Goal: Information Seeking & Learning: Learn about a topic

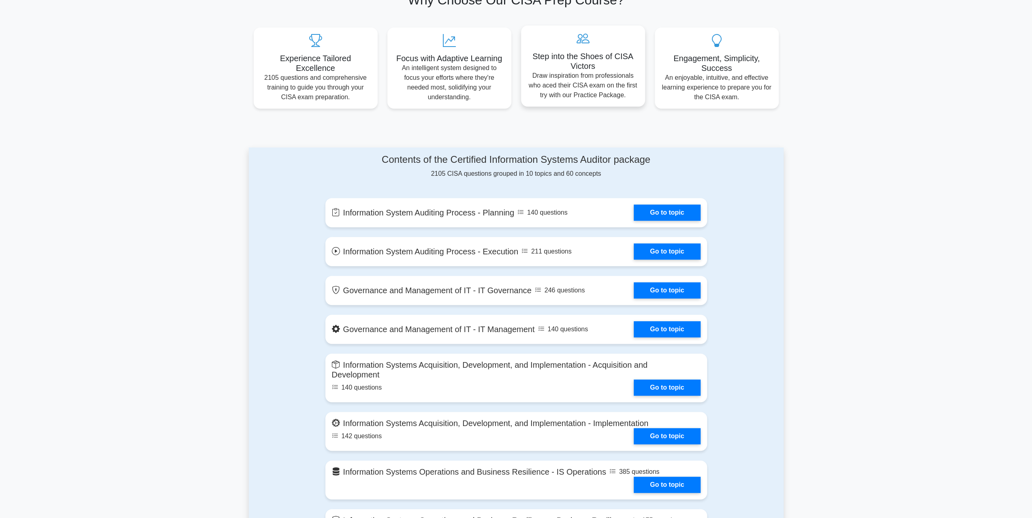
scroll to position [324, 0]
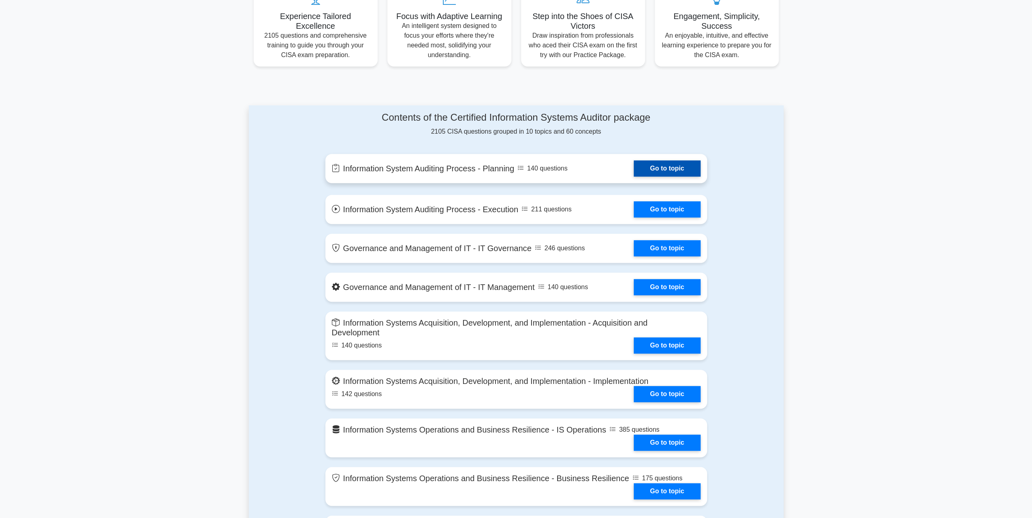
click at [662, 167] on link "Go to topic" at bounding box center [667, 168] width 66 height 16
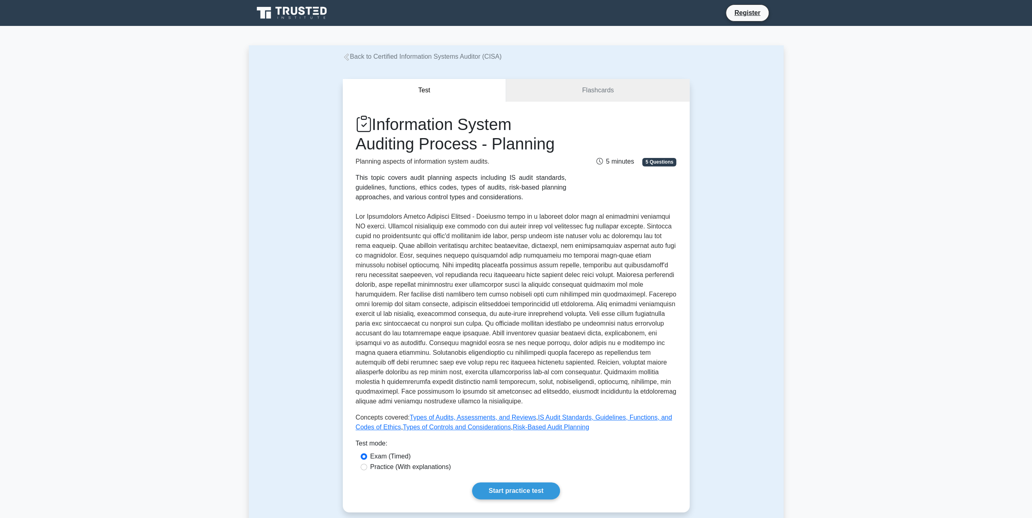
scroll to position [41, 0]
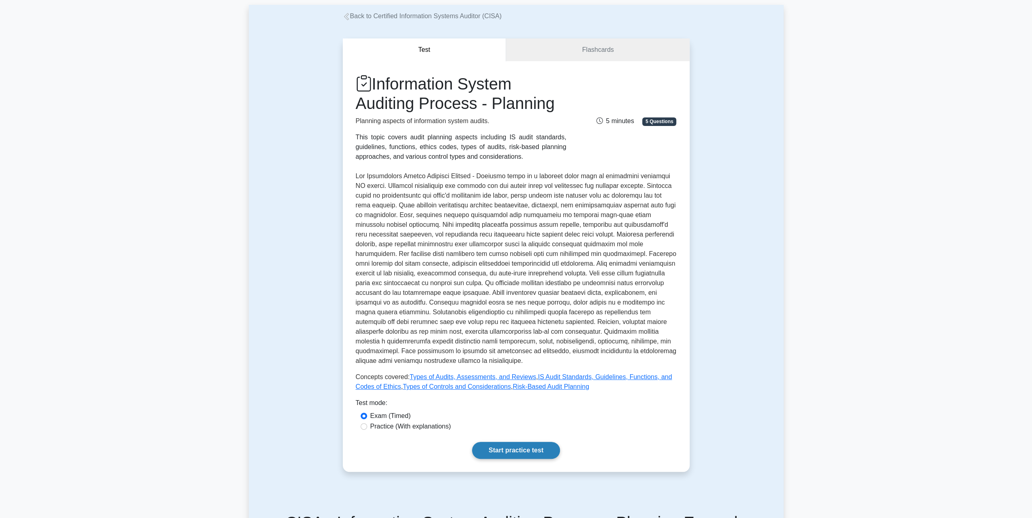
click at [516, 452] on link "Start practice test" at bounding box center [516, 450] width 88 height 17
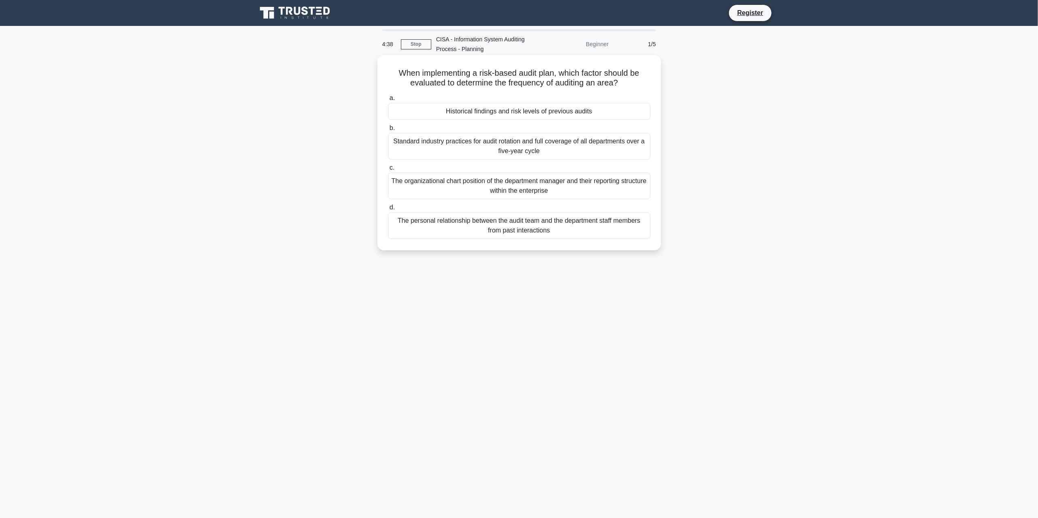
click at [531, 115] on div "Historical findings and risk levels of previous audits" at bounding box center [519, 111] width 262 height 17
click at [388, 101] on input "a. Historical findings and risk levels of previous audits" at bounding box center [388, 98] width 0 height 5
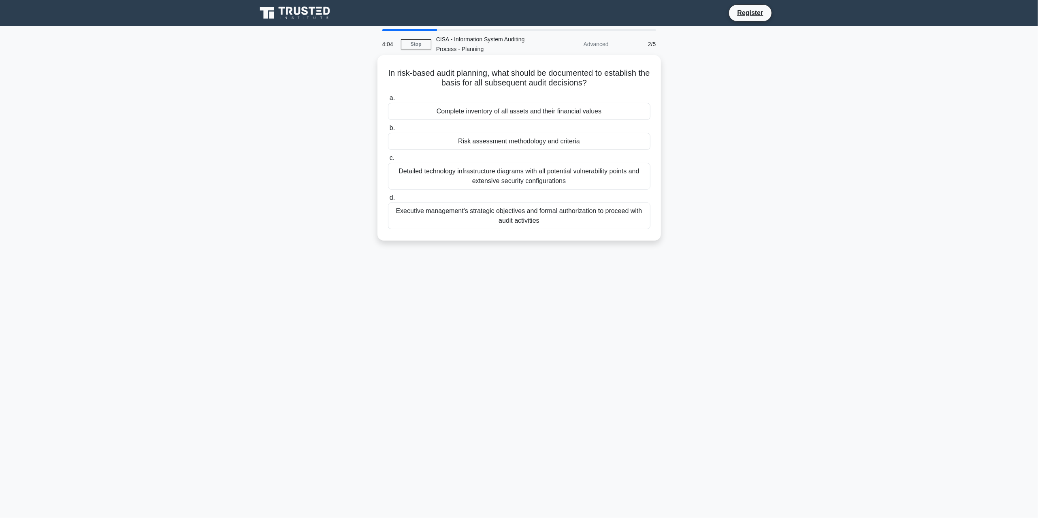
click at [544, 218] on div "Executive management's strategic objectives and formal authorization to proceed…" at bounding box center [519, 216] width 262 height 27
click at [388, 201] on input "d. Executive management's strategic objectives and formal authorization to proc…" at bounding box center [388, 197] width 0 height 5
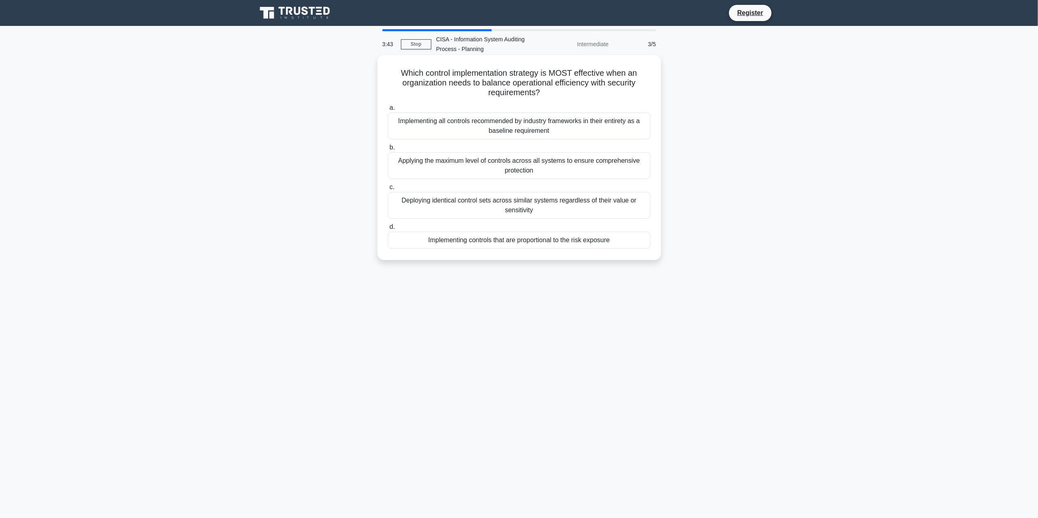
click at [550, 243] on div "Implementing controls that are proportional to the risk exposure" at bounding box center [519, 240] width 262 height 17
click at [388, 230] on input "d. Implementing controls that are proportional to the risk exposure" at bounding box center [388, 226] width 0 height 5
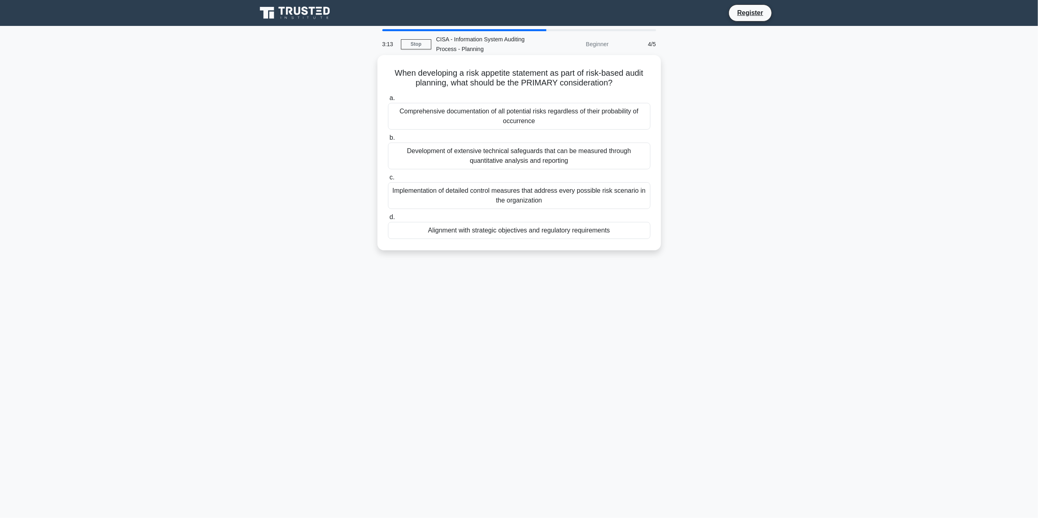
click at [504, 230] on div "Alignment with strategic objectives and regulatory requirements" at bounding box center [519, 230] width 262 height 17
click at [388, 220] on input "d. Alignment with strategic objectives and regulatory requirements" at bounding box center [388, 217] width 0 height 5
click at [488, 196] on div "To establish a sequential process for reviewing and approving system changes ba…" at bounding box center [519, 195] width 262 height 27
click at [388, 180] on input "c. To establish a sequential process for reviewing and approving system changes…" at bounding box center [388, 177] width 0 height 5
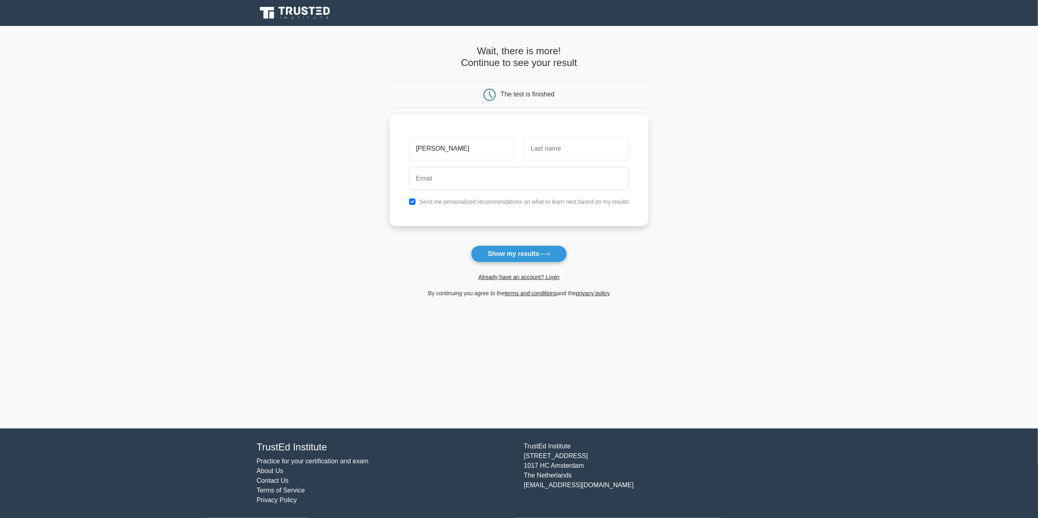
type input "[PERSON_NAME]"
type input "ak"
click at [438, 175] on input "email" at bounding box center [519, 176] width 220 height 23
type input "mehmetak9@hotmail.com"
click at [522, 255] on button "Show my results" at bounding box center [519, 253] width 96 height 17
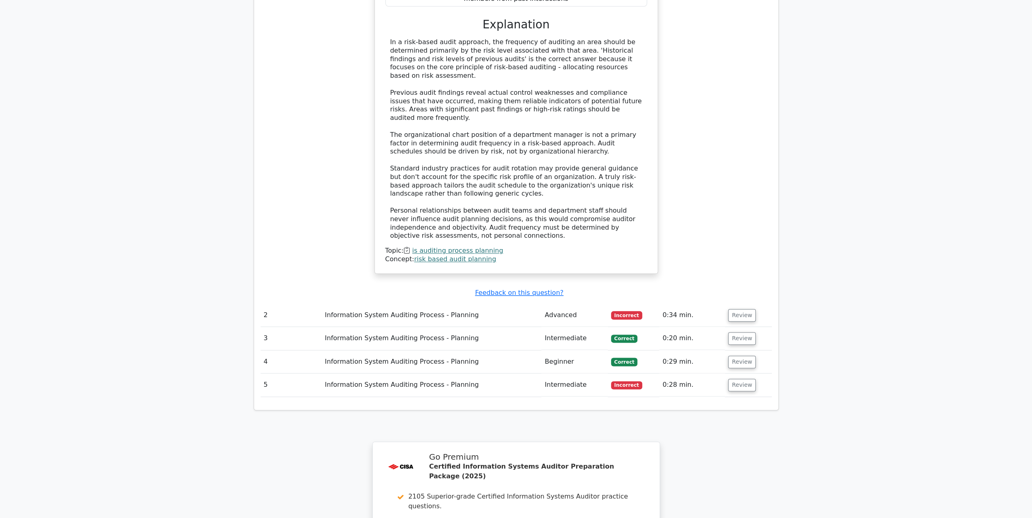
scroll to position [932, 0]
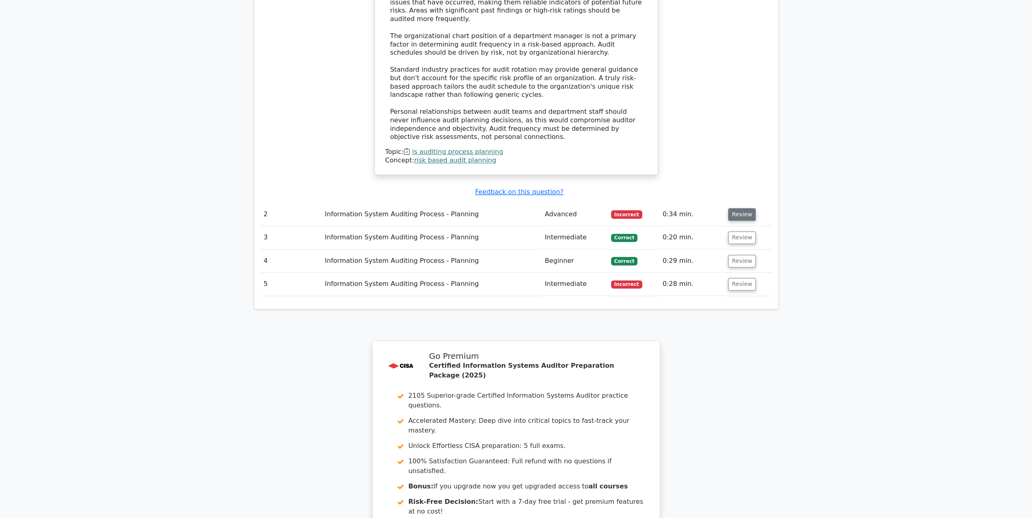
click at [732, 208] on button "Review" at bounding box center [742, 214] width 28 height 13
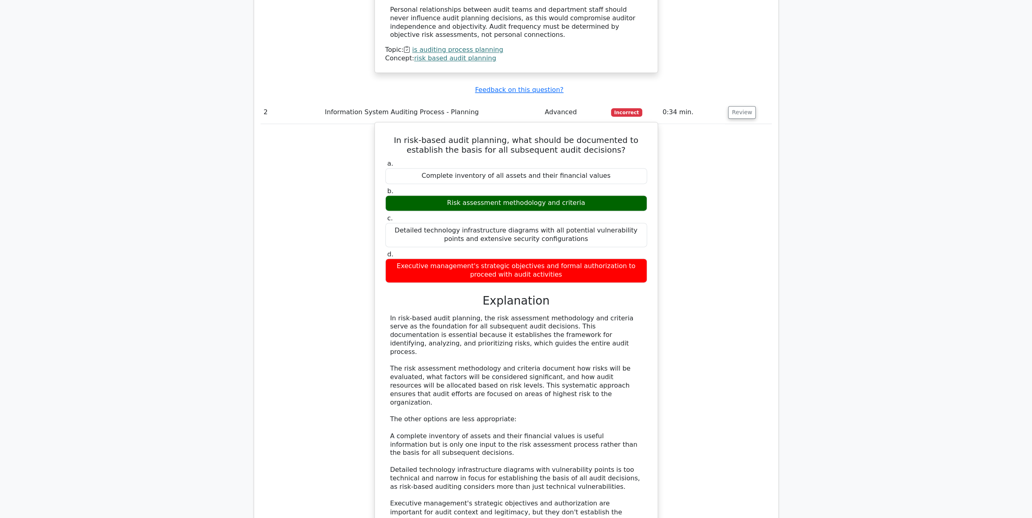
scroll to position [1215, 0]
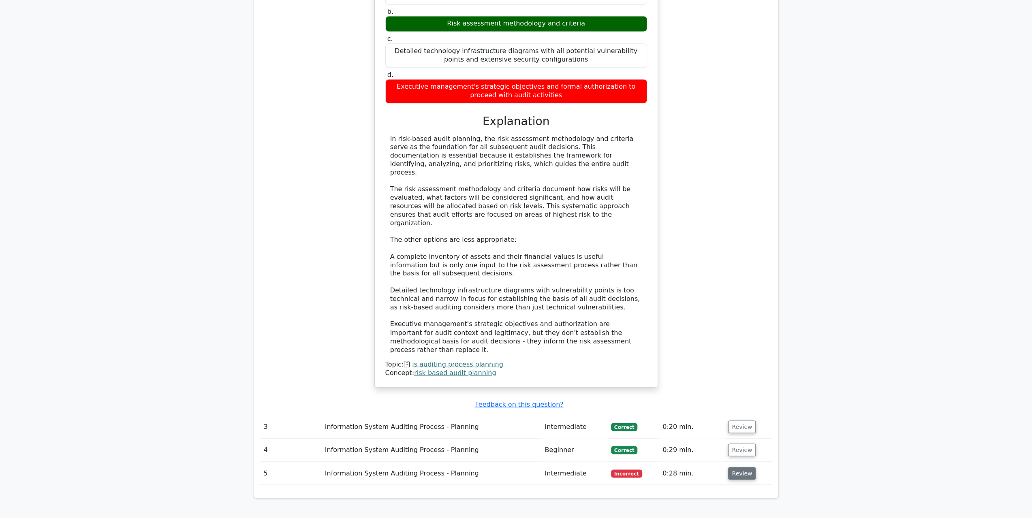
click at [741, 467] on button "Review" at bounding box center [742, 473] width 28 height 13
click at [740, 467] on button "Review" at bounding box center [742, 473] width 28 height 13
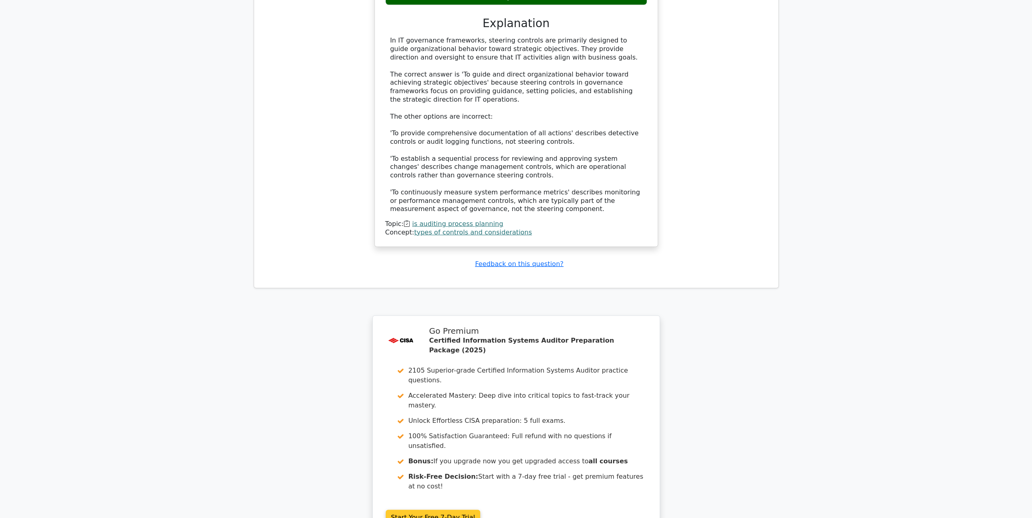
scroll to position [1927, 0]
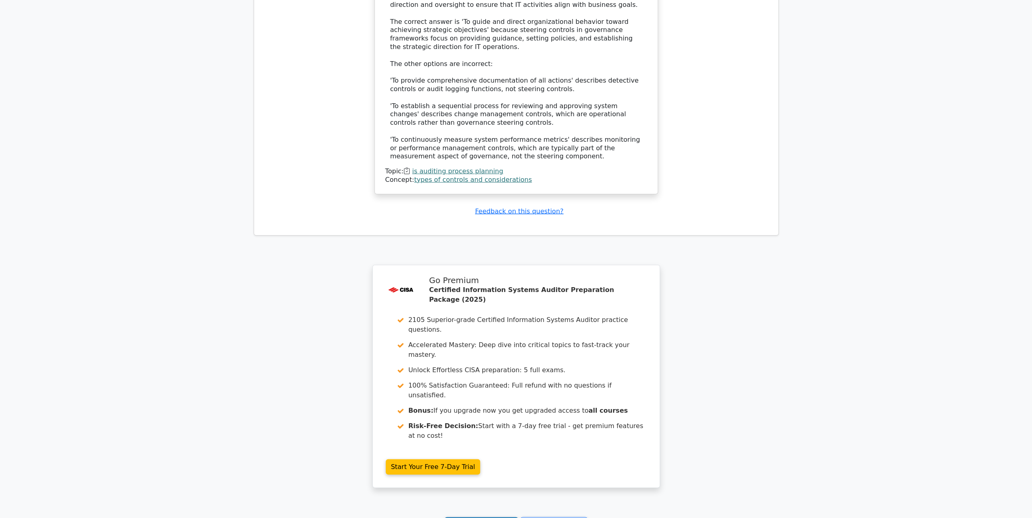
click at [495, 517] on link "Continue practicing" at bounding box center [481, 524] width 74 height 15
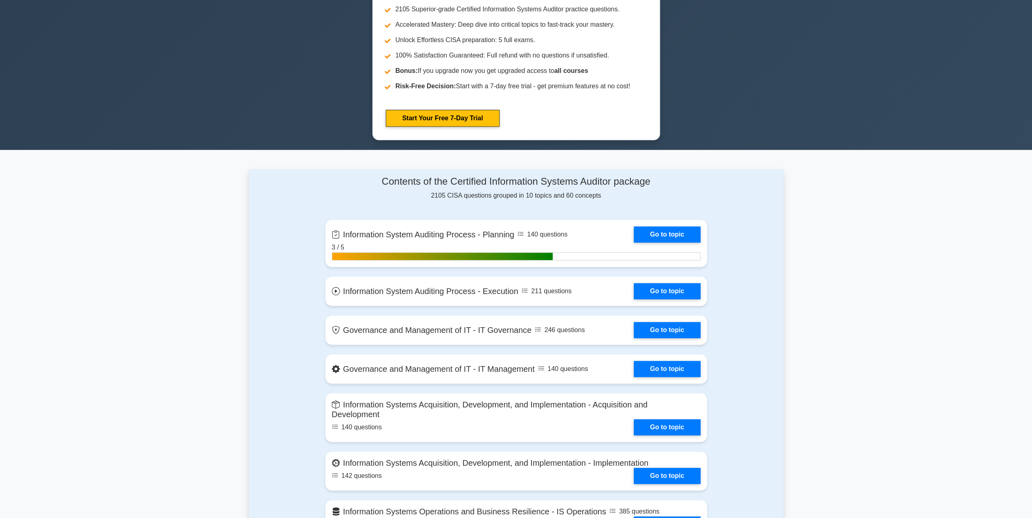
scroll to position [203, 0]
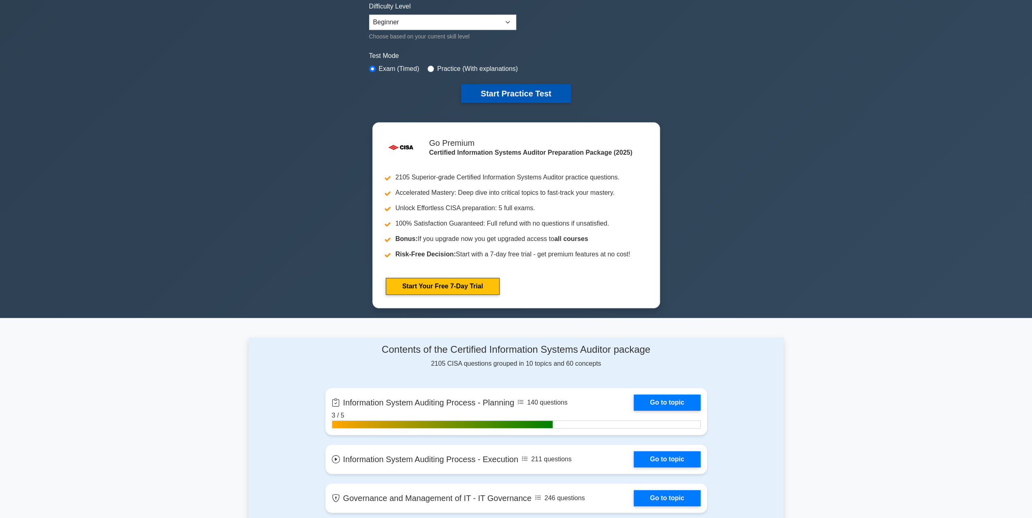
click at [511, 88] on button "Start Practice Test" at bounding box center [515, 93] width 109 height 19
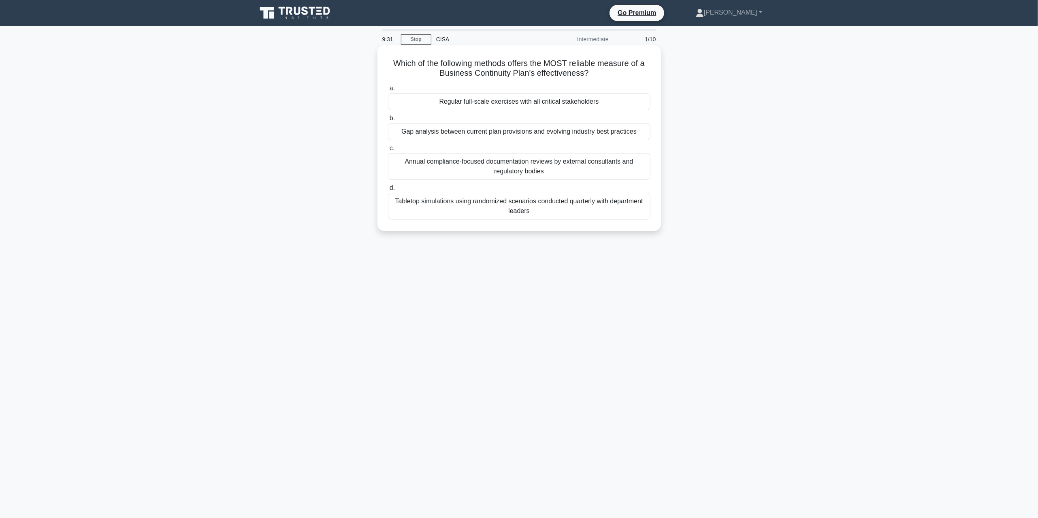
click at [523, 105] on div "Regular full-scale exercises with all critical stakeholders" at bounding box center [519, 101] width 262 height 17
click at [388, 91] on input "a. Regular full-scale exercises with all critical stakeholders" at bounding box center [388, 88] width 0 height 5
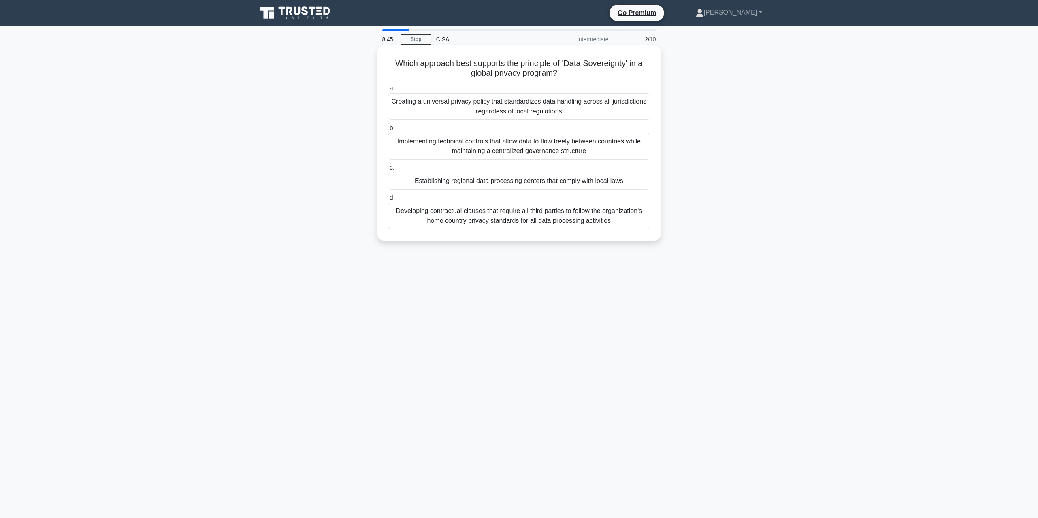
click at [567, 102] on div "Creating a universal privacy policy that standardizes data handling across all …" at bounding box center [519, 106] width 262 height 27
click at [388, 91] on input "a. Creating a universal privacy policy that standardizes data handling across a…" at bounding box center [388, 88] width 0 height 5
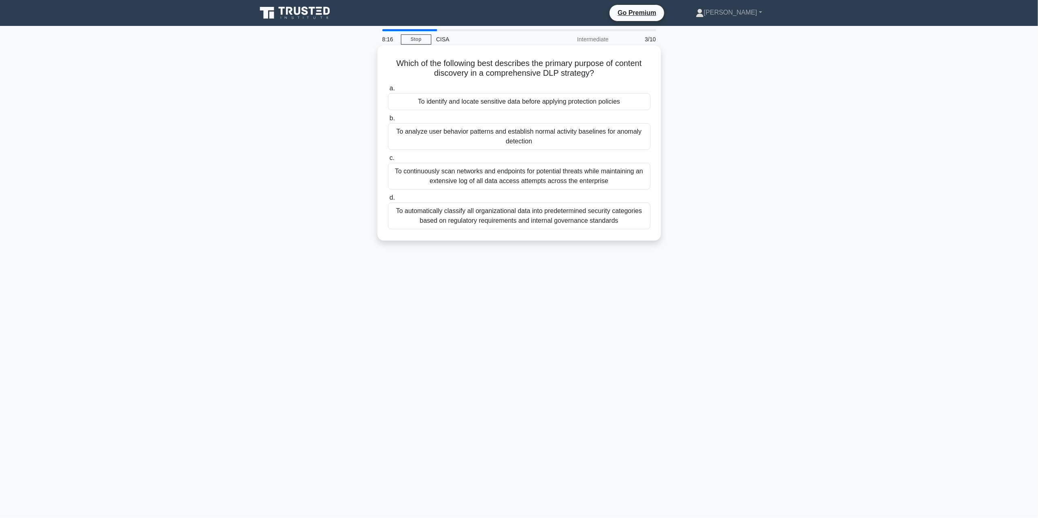
click at [557, 218] on div "To automatically classify all organizational data into predetermined security c…" at bounding box center [519, 216] width 262 height 27
click at [388, 201] on input "d. To automatically classify all organizational data into predetermined securit…" at bounding box center [388, 197] width 0 height 5
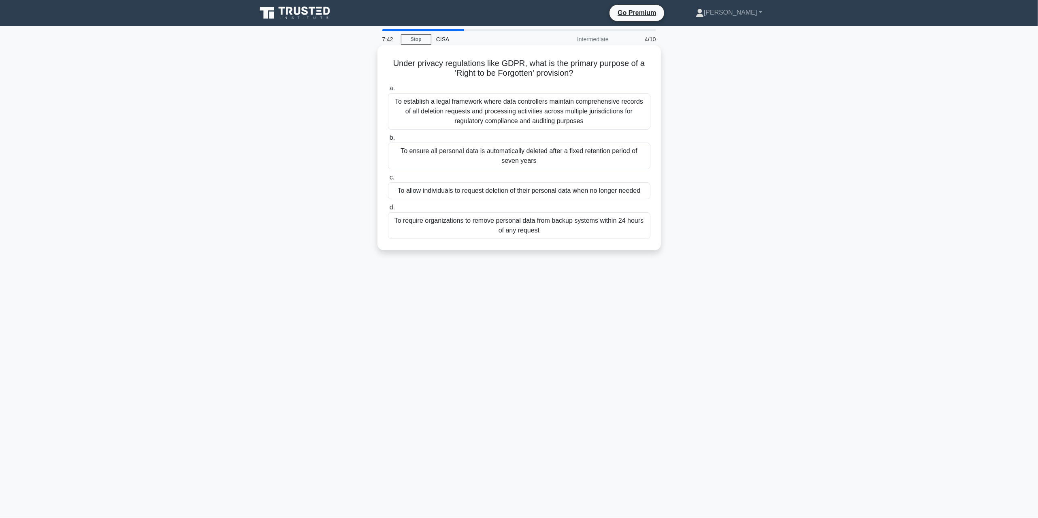
click at [556, 189] on div "To allow individuals to request deletion of their personal data when no longer …" at bounding box center [519, 190] width 262 height 17
click at [388, 180] on input "c. To allow individuals to request deletion of their personal data when no long…" at bounding box center [388, 177] width 0 height 5
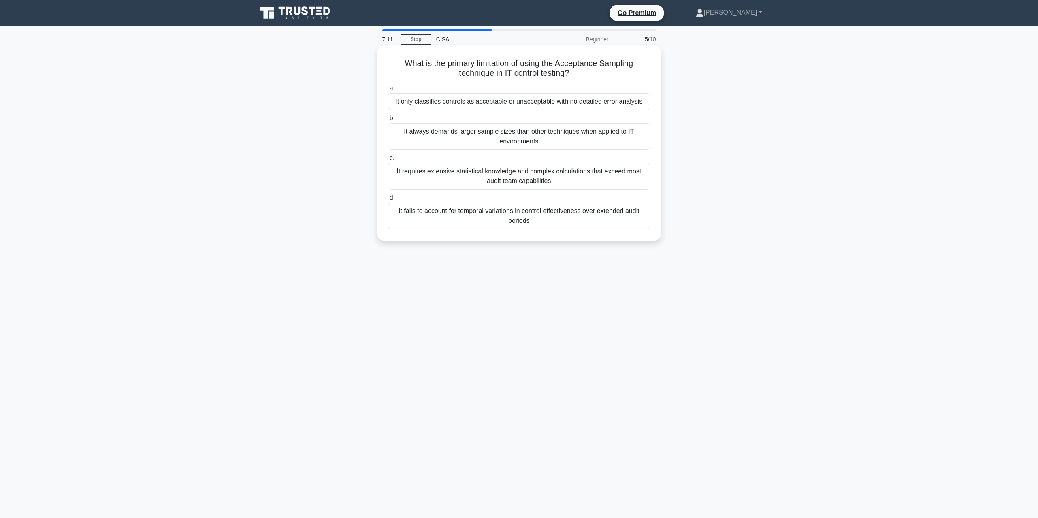
click at [520, 102] on div "It only classifies controls as acceptable or unacceptable with no detailed erro…" at bounding box center [519, 101] width 262 height 17
click at [388, 91] on input "a. It only classifies controls as acceptable or unacceptable with no detailed e…" at bounding box center [388, 88] width 0 height 5
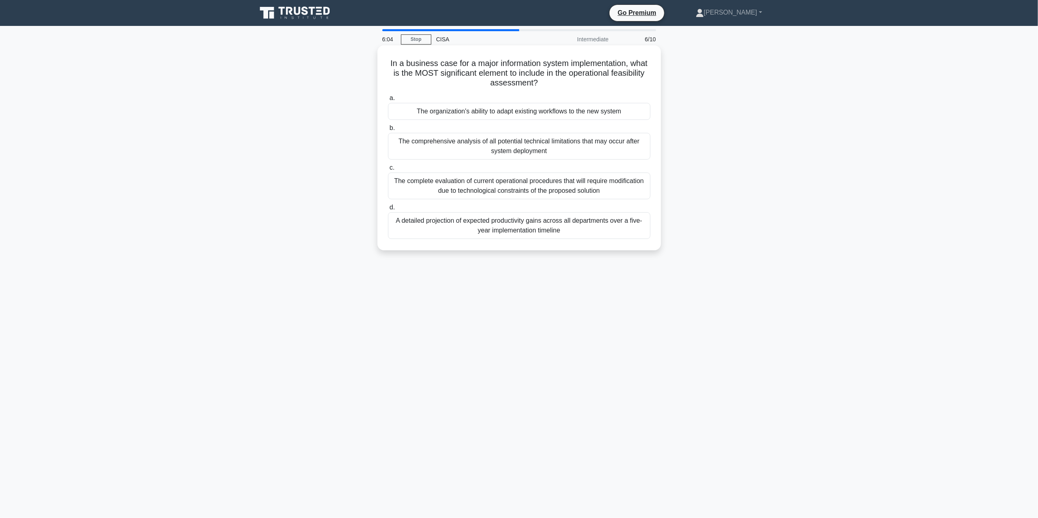
click at [560, 112] on div "The organization's ability to adapt existing workflows to the new system" at bounding box center [519, 111] width 262 height 17
click at [388, 101] on input "a. The organization's ability to adapt existing workflows to the new system" at bounding box center [388, 98] width 0 height 5
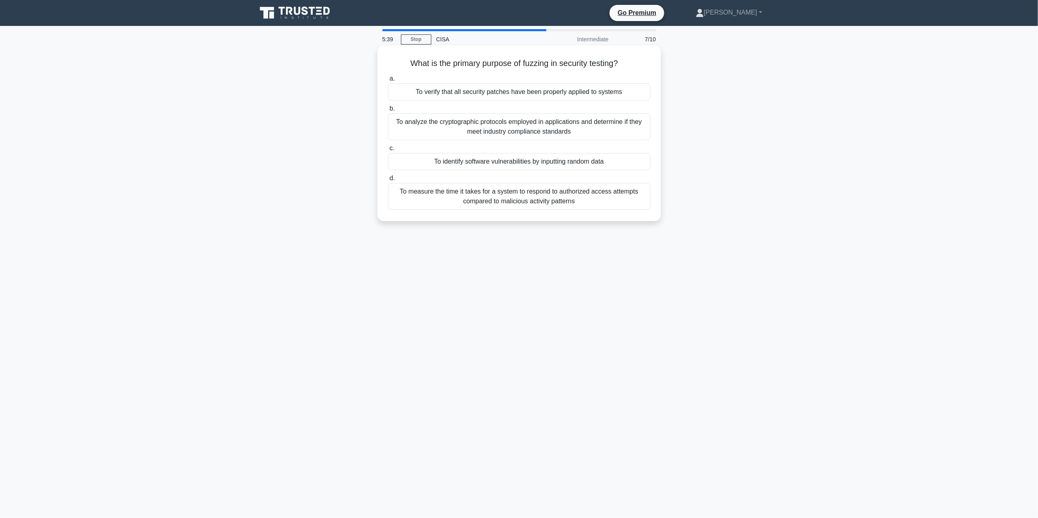
click at [561, 92] on div "To verify that all security patches have been properly applied to systems" at bounding box center [519, 91] width 262 height 17
click at [388, 81] on input "a. To verify that all security patches have been properly applied to systems" at bounding box center [388, 78] width 0 height 5
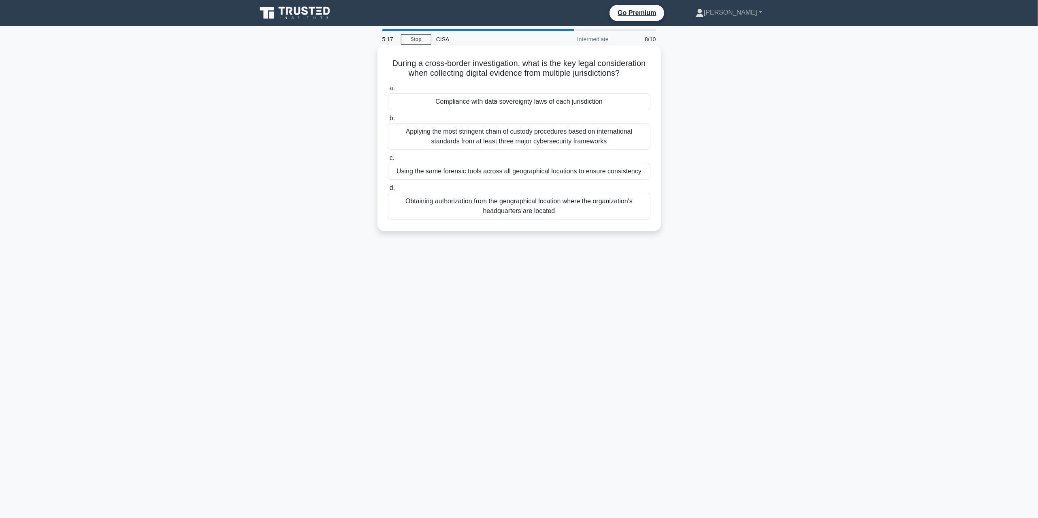
click at [502, 105] on div "Compliance with data sovereignty laws of each jurisdiction" at bounding box center [519, 101] width 262 height 17
click at [388, 91] on input "a. Compliance with data sovereignty laws of each jurisdiction" at bounding box center [388, 88] width 0 height 5
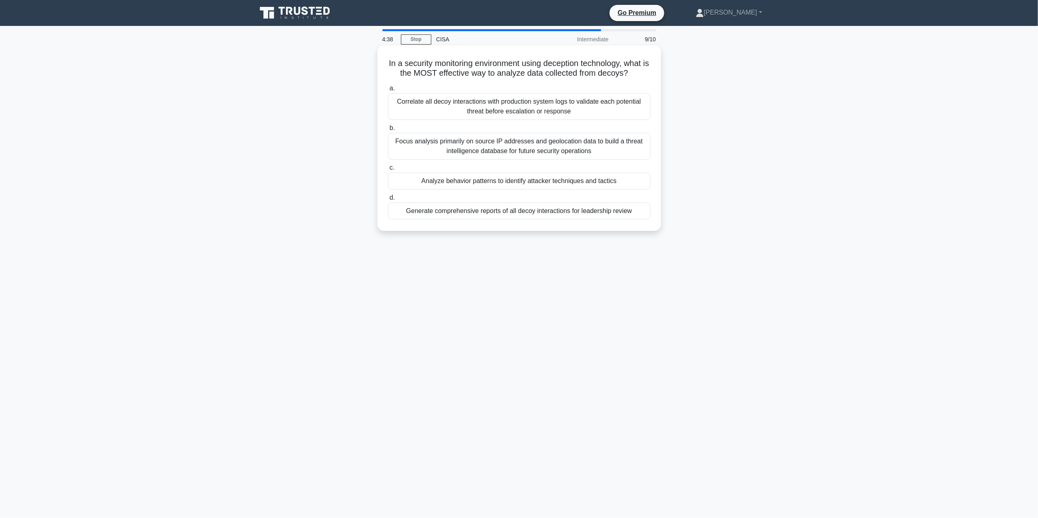
click at [527, 180] on div "Analyze behavior patterns to identify attacker techniques and tactics" at bounding box center [519, 181] width 262 height 17
click at [388, 171] on input "c. Analyze behavior patterns to identify attacker techniques and tactics" at bounding box center [388, 167] width 0 height 5
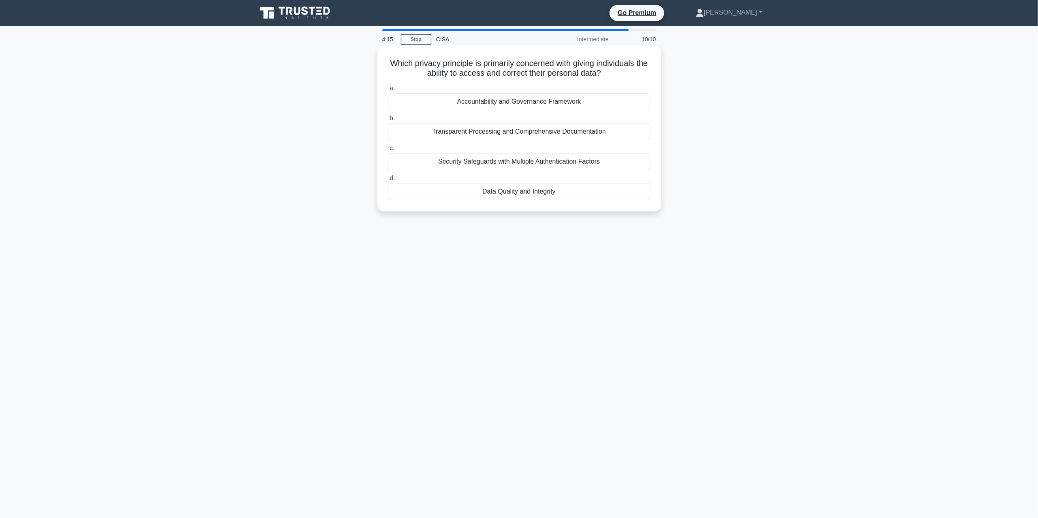
click at [506, 164] on div "Security Safeguards with Multiple Authentication Factors" at bounding box center [519, 161] width 262 height 17
click at [388, 151] on input "c. Security Safeguards with Multiple Authentication Factors" at bounding box center [388, 148] width 0 height 5
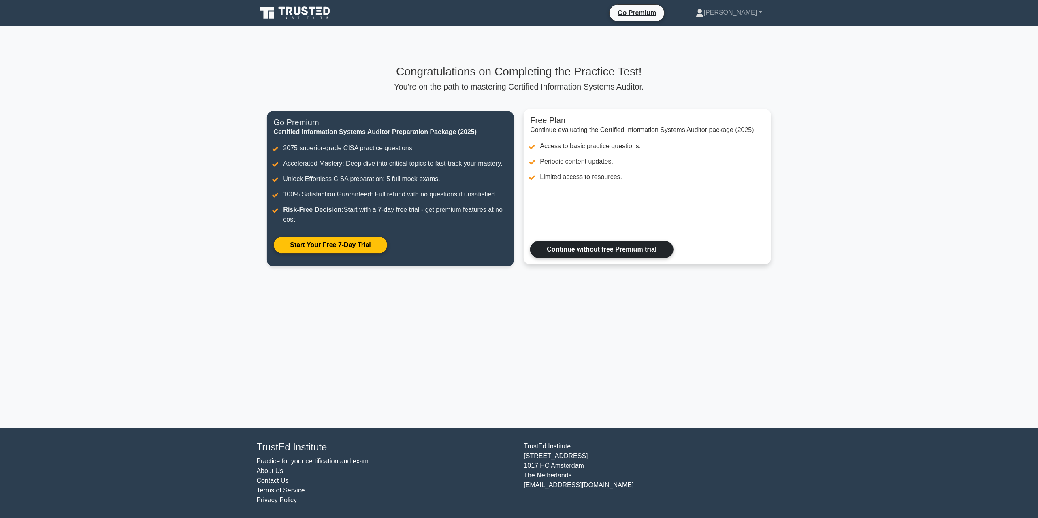
click at [623, 247] on link "Continue without free Premium trial" at bounding box center [601, 249] width 143 height 17
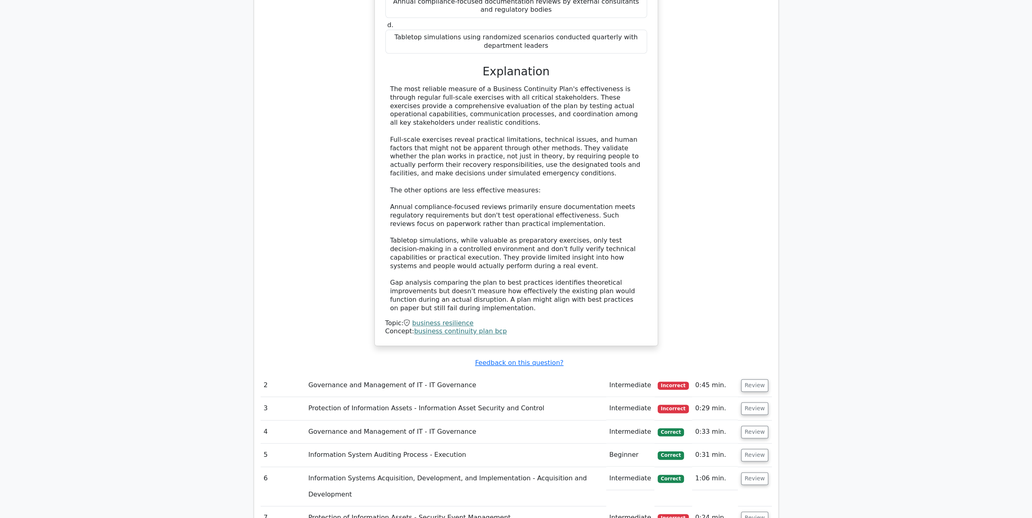
scroll to position [932, 0]
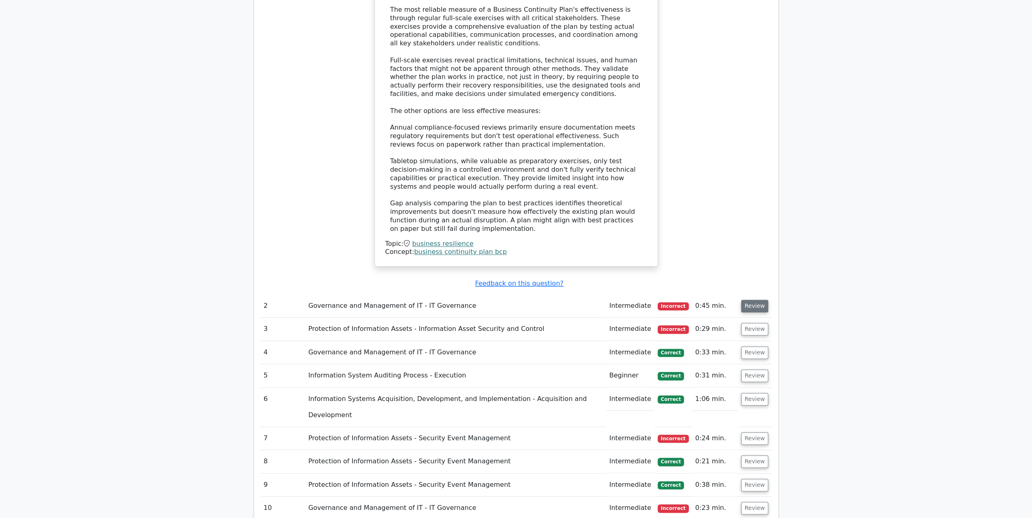
click at [750, 300] on button "Review" at bounding box center [755, 306] width 28 height 13
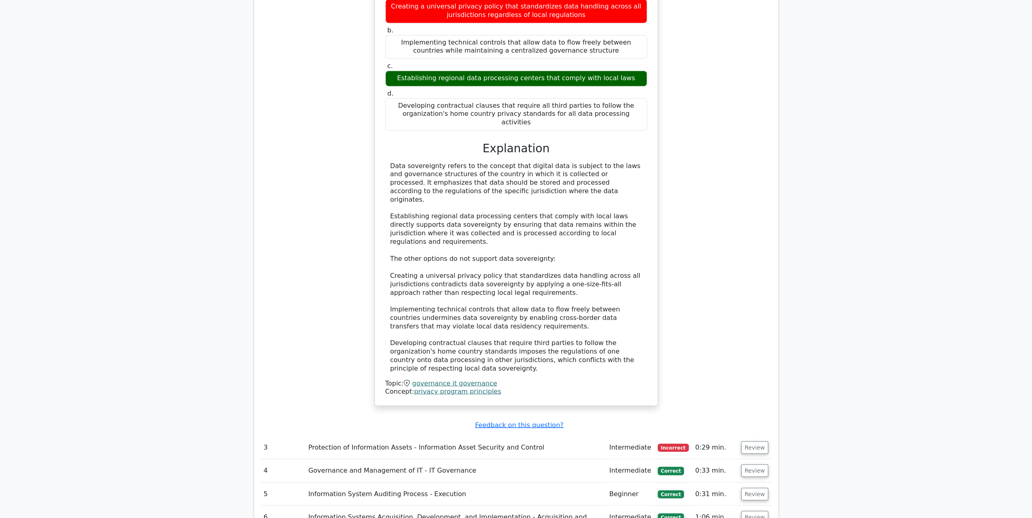
scroll to position [1296, 0]
click at [750, 440] on button "Review" at bounding box center [755, 446] width 28 height 13
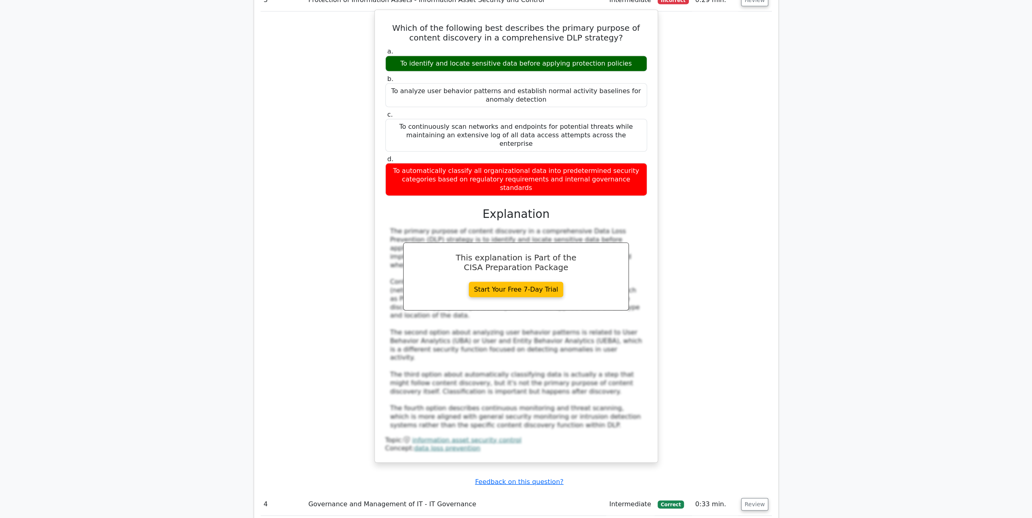
scroll to position [1904, 0]
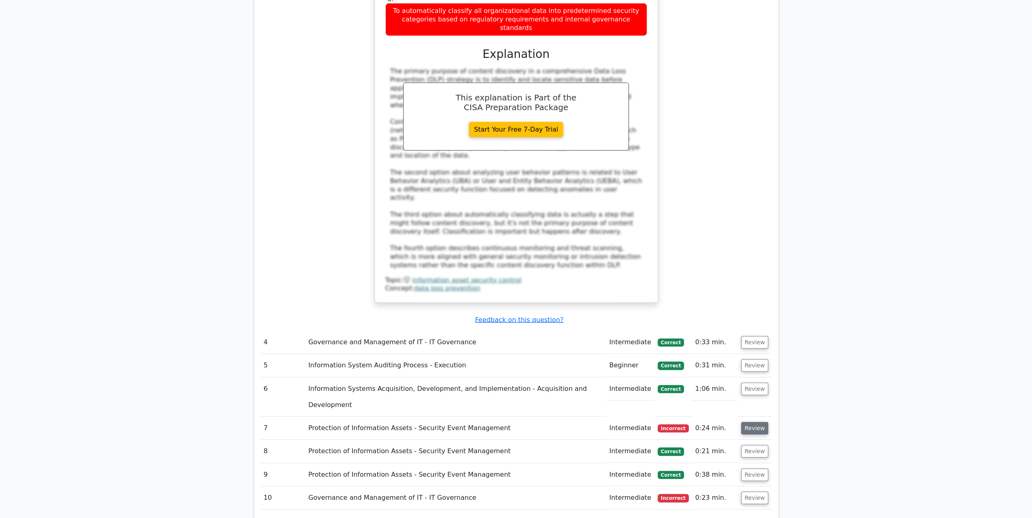
click at [758, 422] on button "Review" at bounding box center [755, 428] width 28 height 13
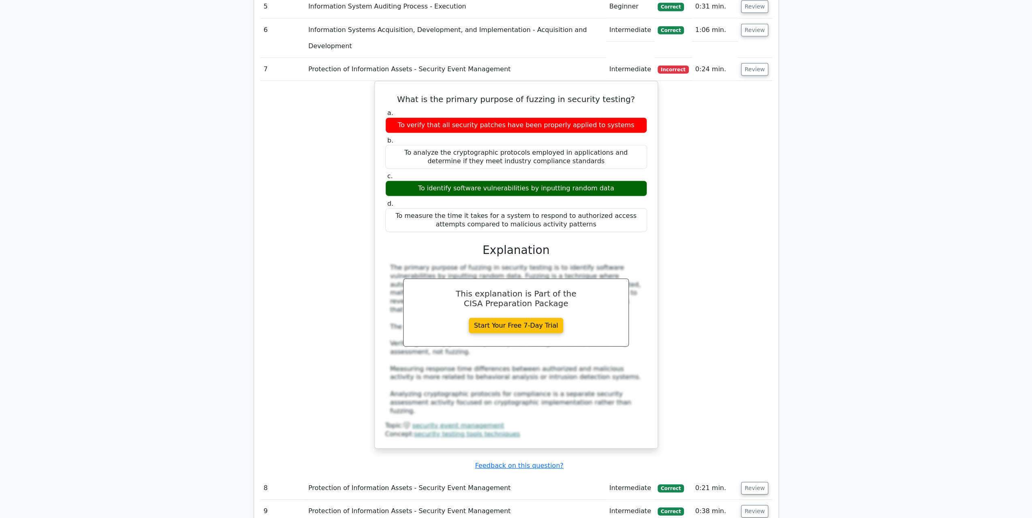
scroll to position [2268, 0]
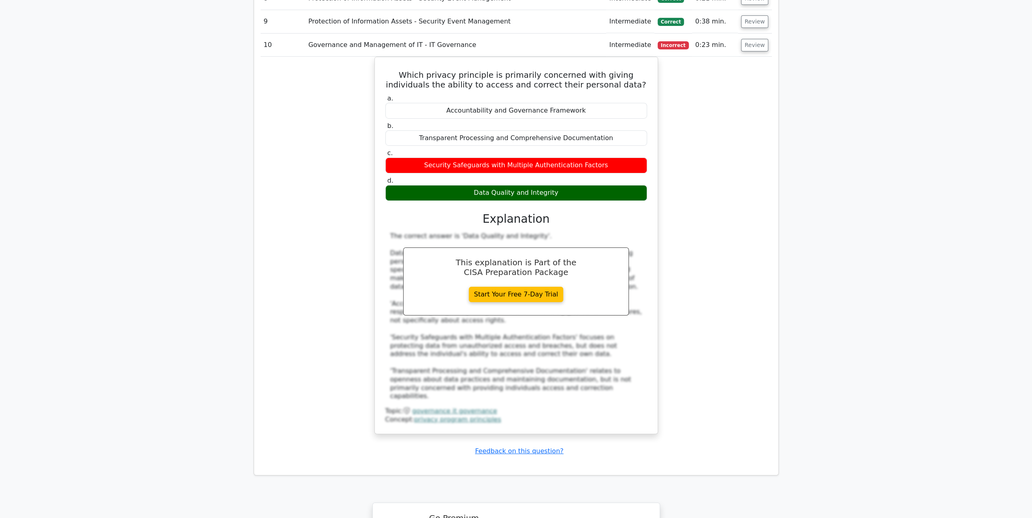
scroll to position [2906, 0]
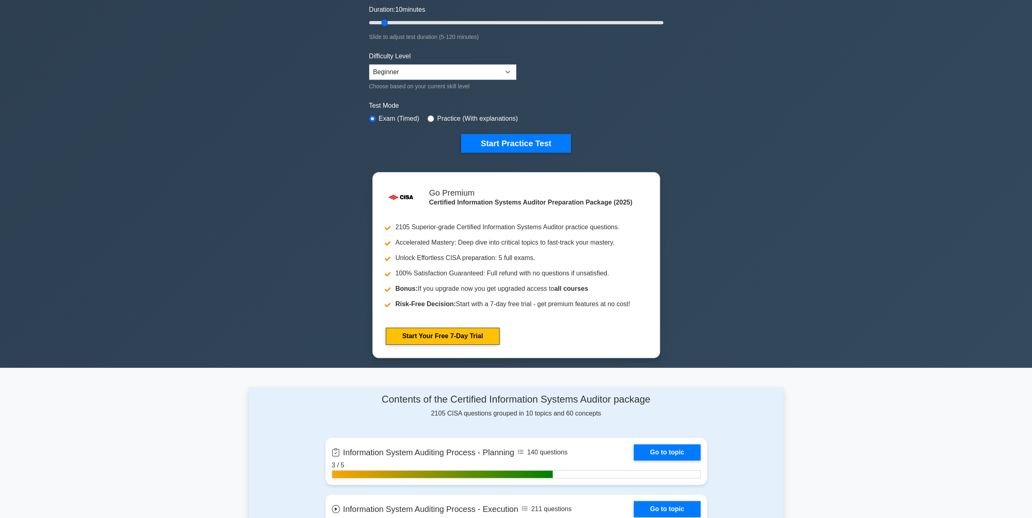
scroll to position [81, 0]
